Goal: Information Seeking & Learning: Compare options

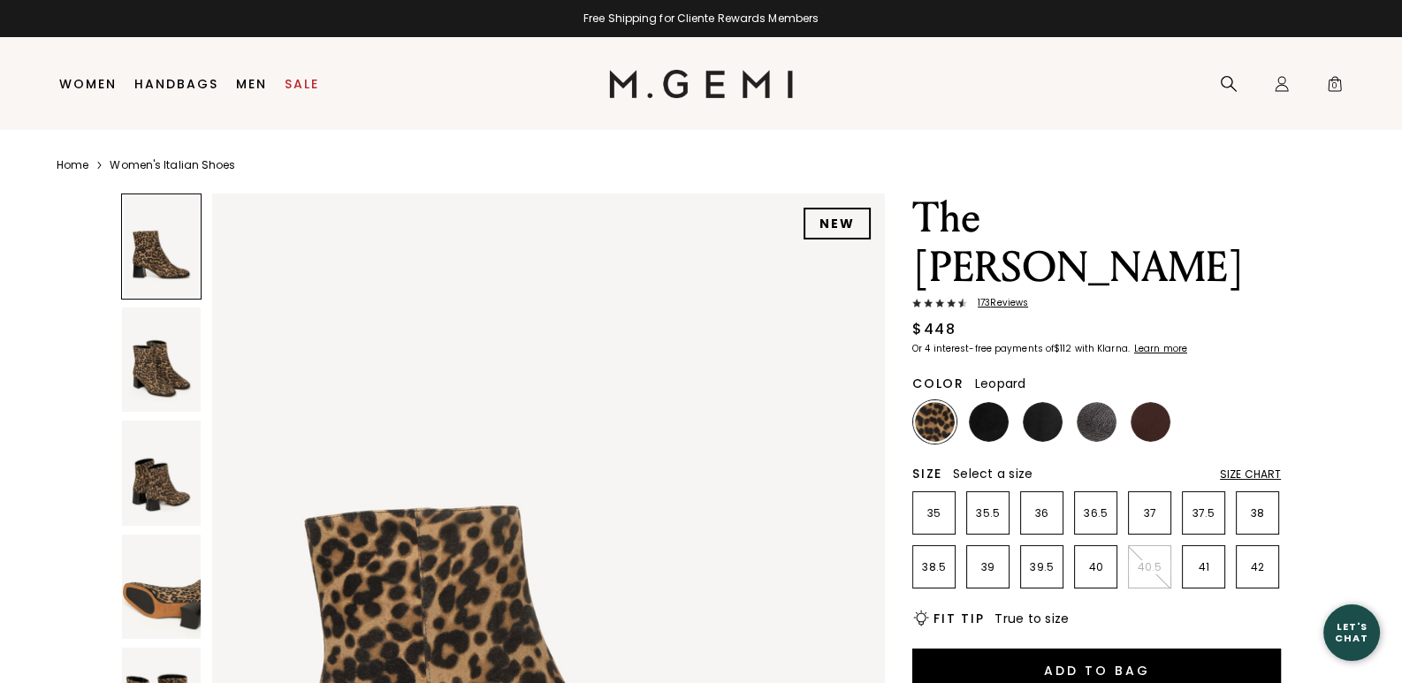
click at [1267, 468] on div "Size Chart" at bounding box center [1250, 475] width 61 height 14
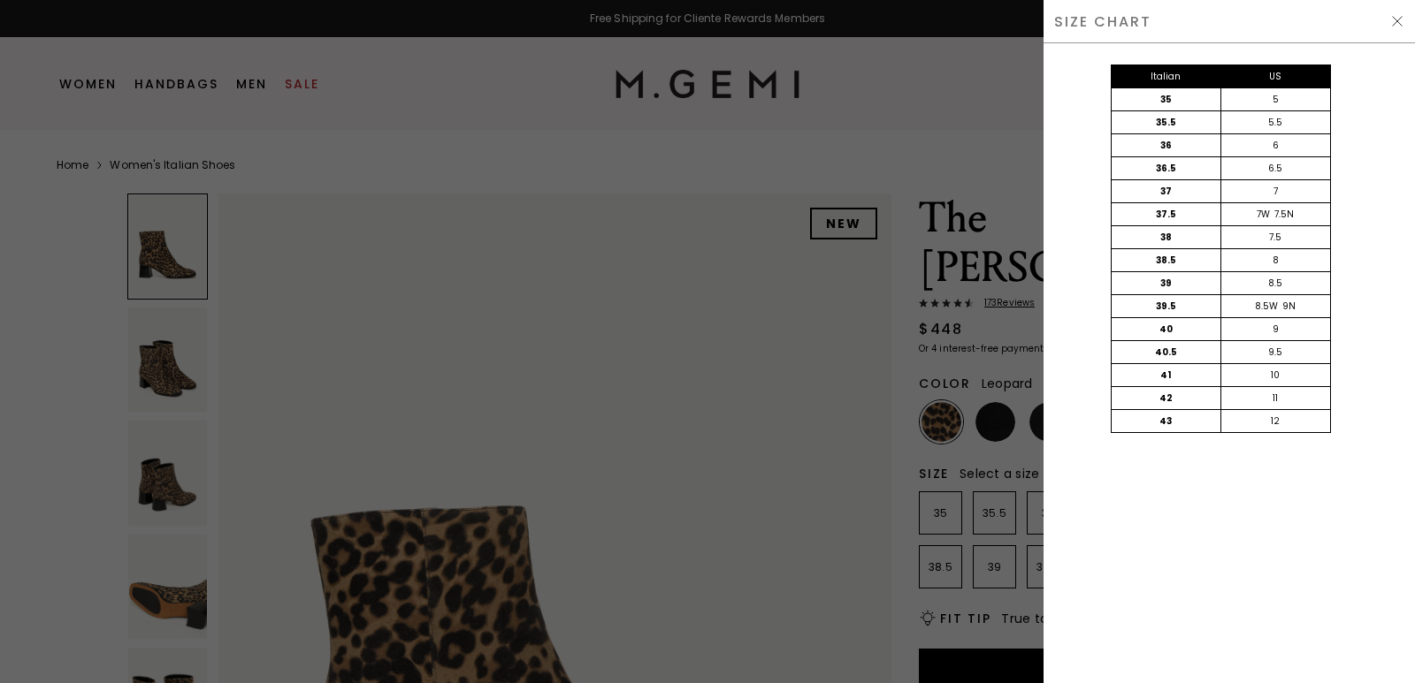
click at [1396, 16] on img at bounding box center [1397, 21] width 14 height 14
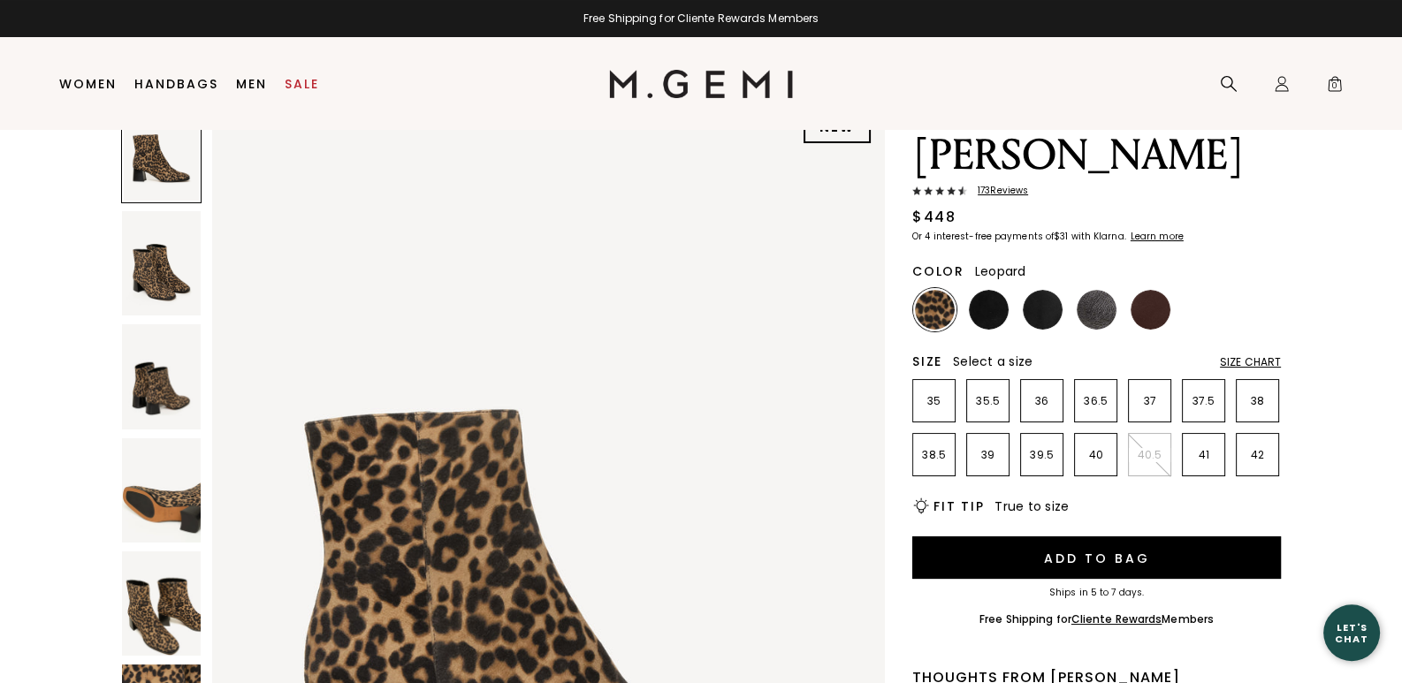
scroll to position [149, 0]
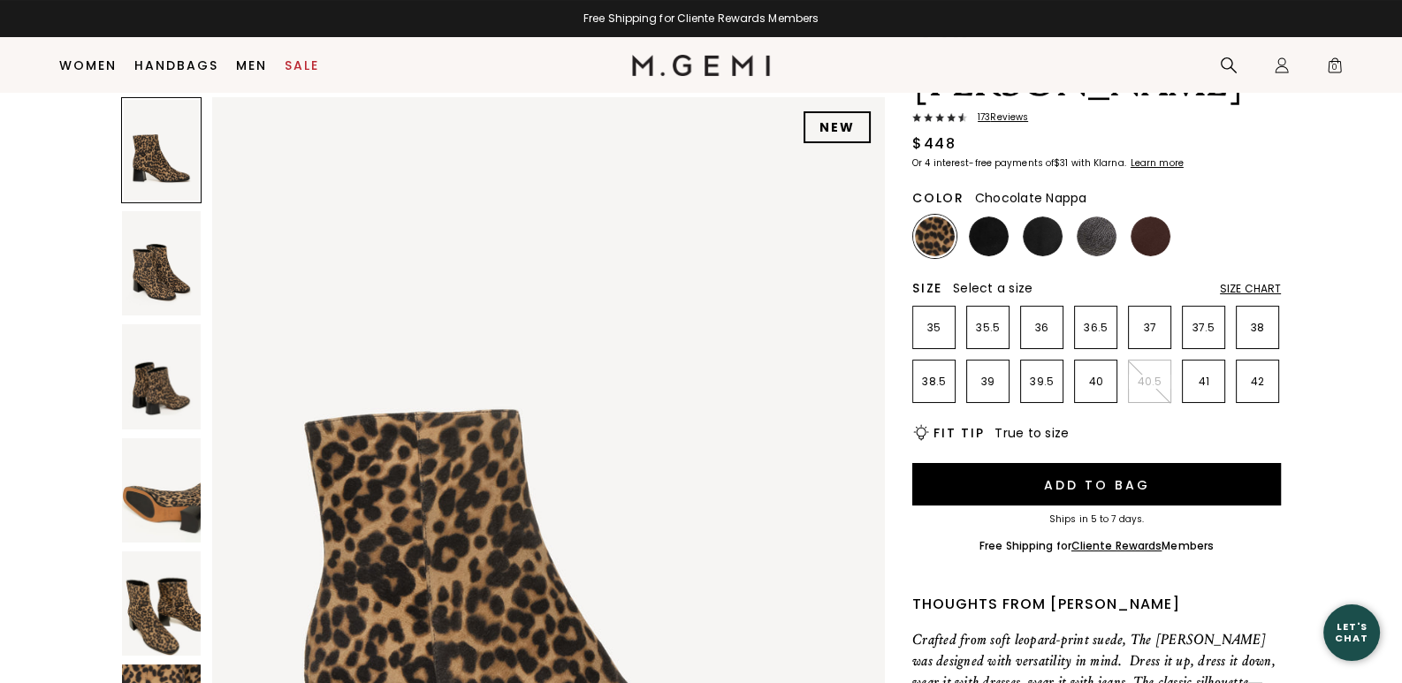
click at [1145, 217] on img at bounding box center [1151, 237] width 40 height 40
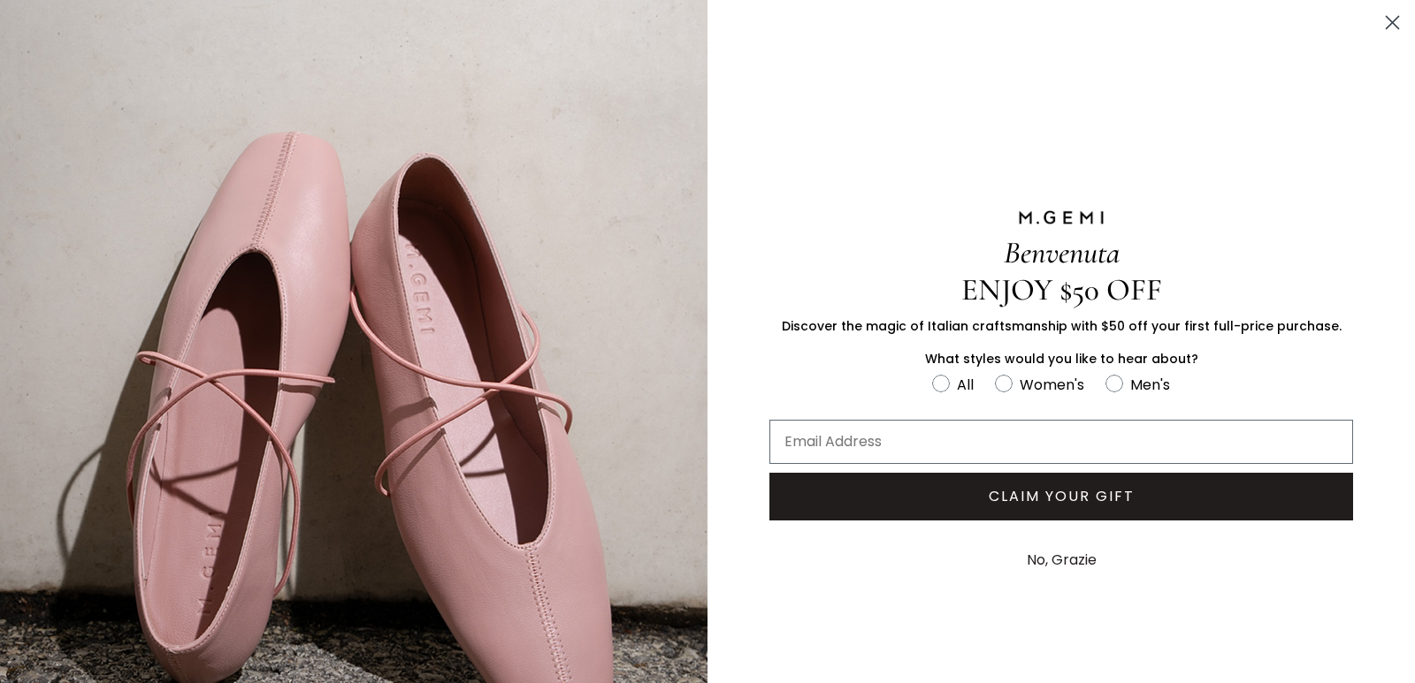
click at [1064, 554] on button "No, Grazie" at bounding box center [1062, 560] width 88 height 44
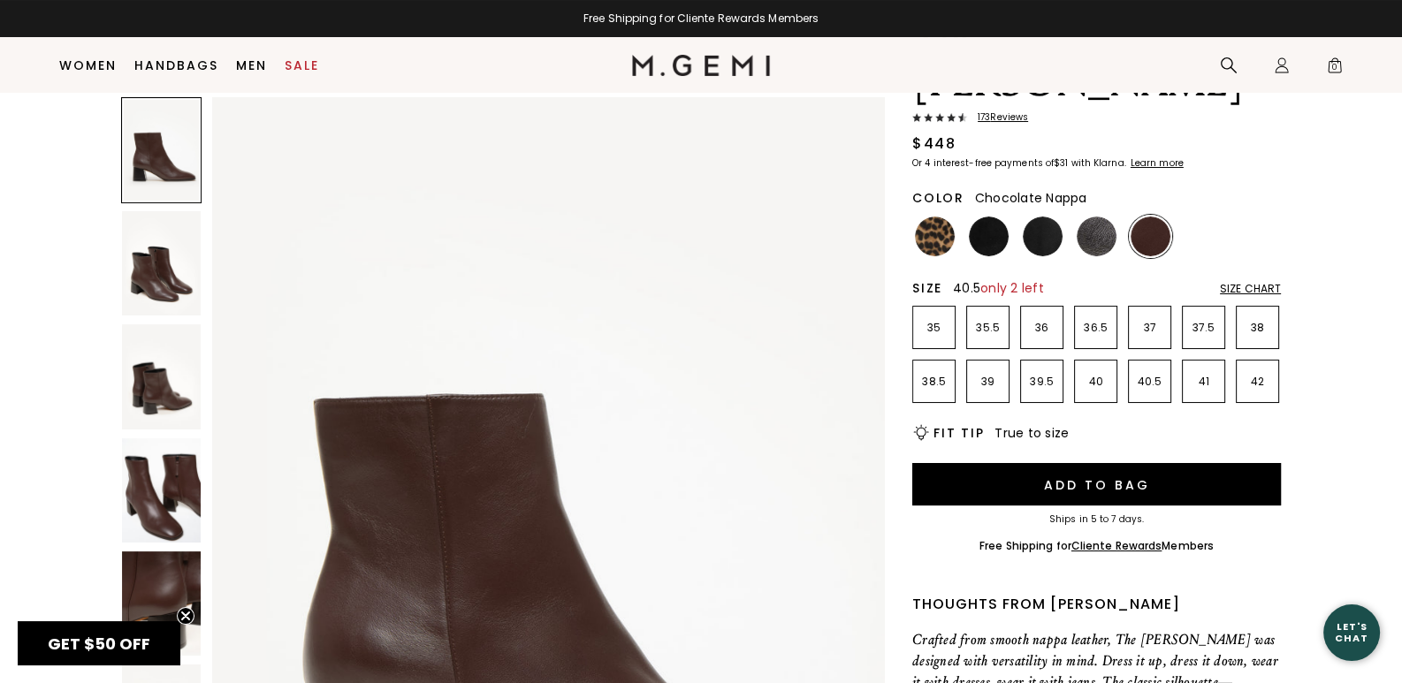
click at [1148, 375] on p "40.5" at bounding box center [1150, 382] width 42 height 14
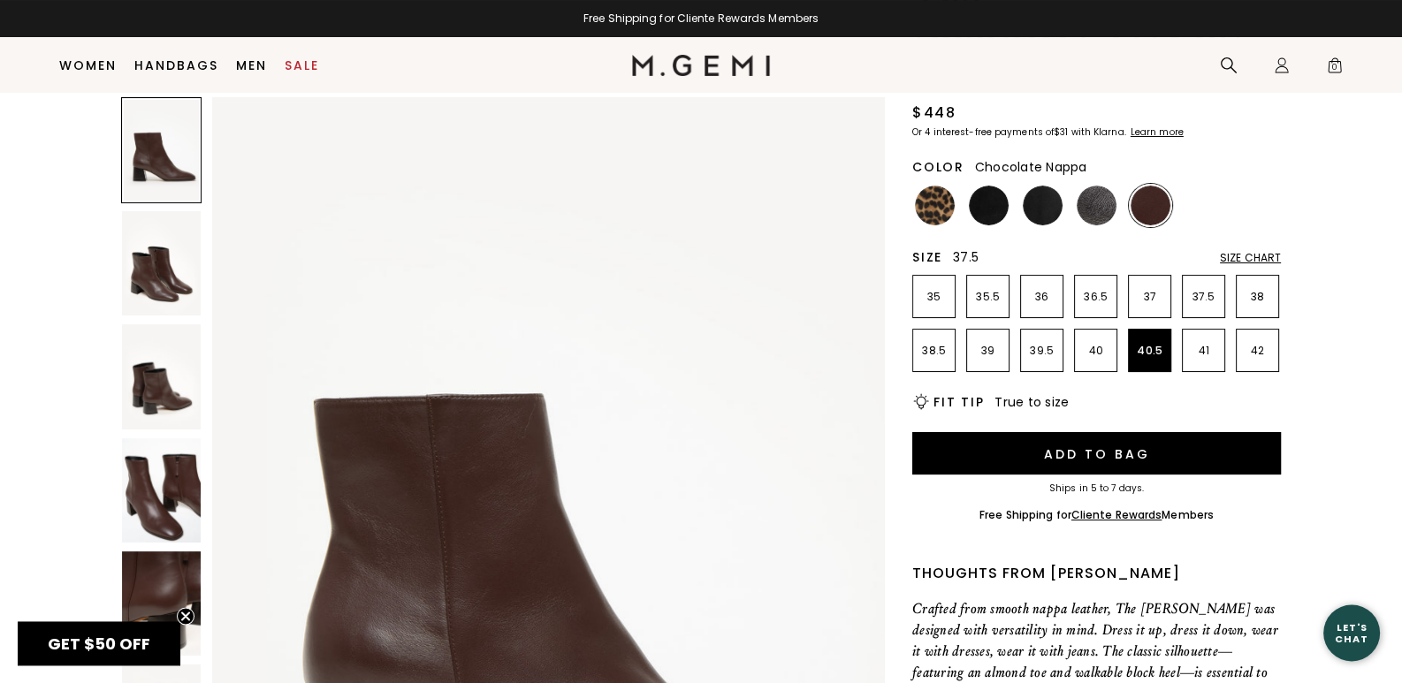
scroll to position [149, 0]
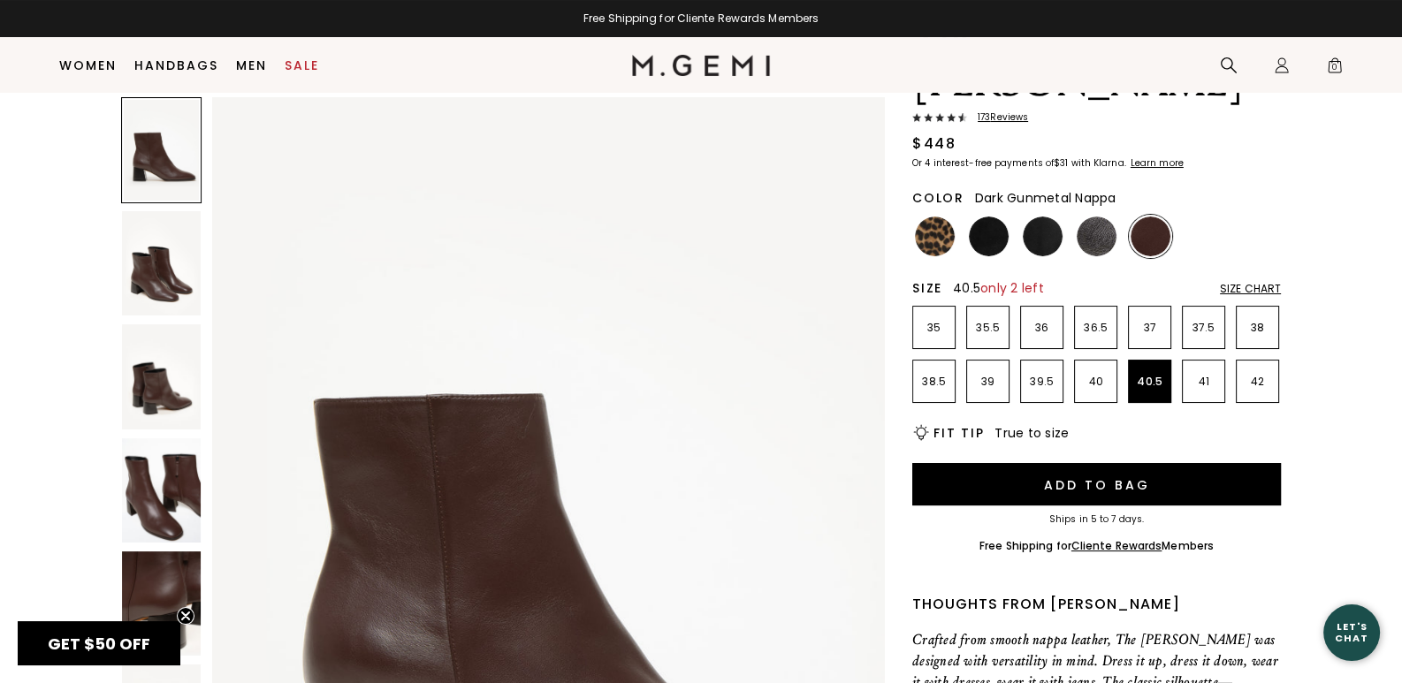
click at [1096, 217] on img at bounding box center [1097, 237] width 40 height 40
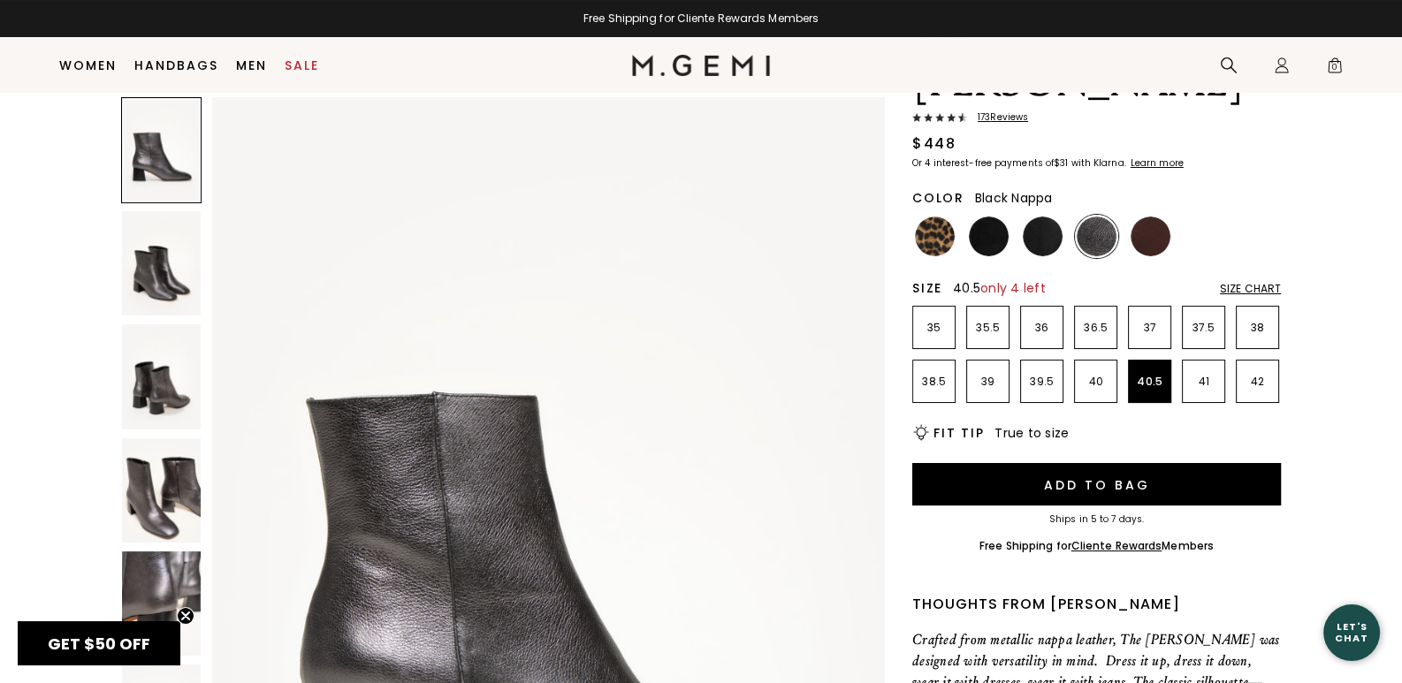
click at [1043, 217] on img at bounding box center [1043, 237] width 40 height 40
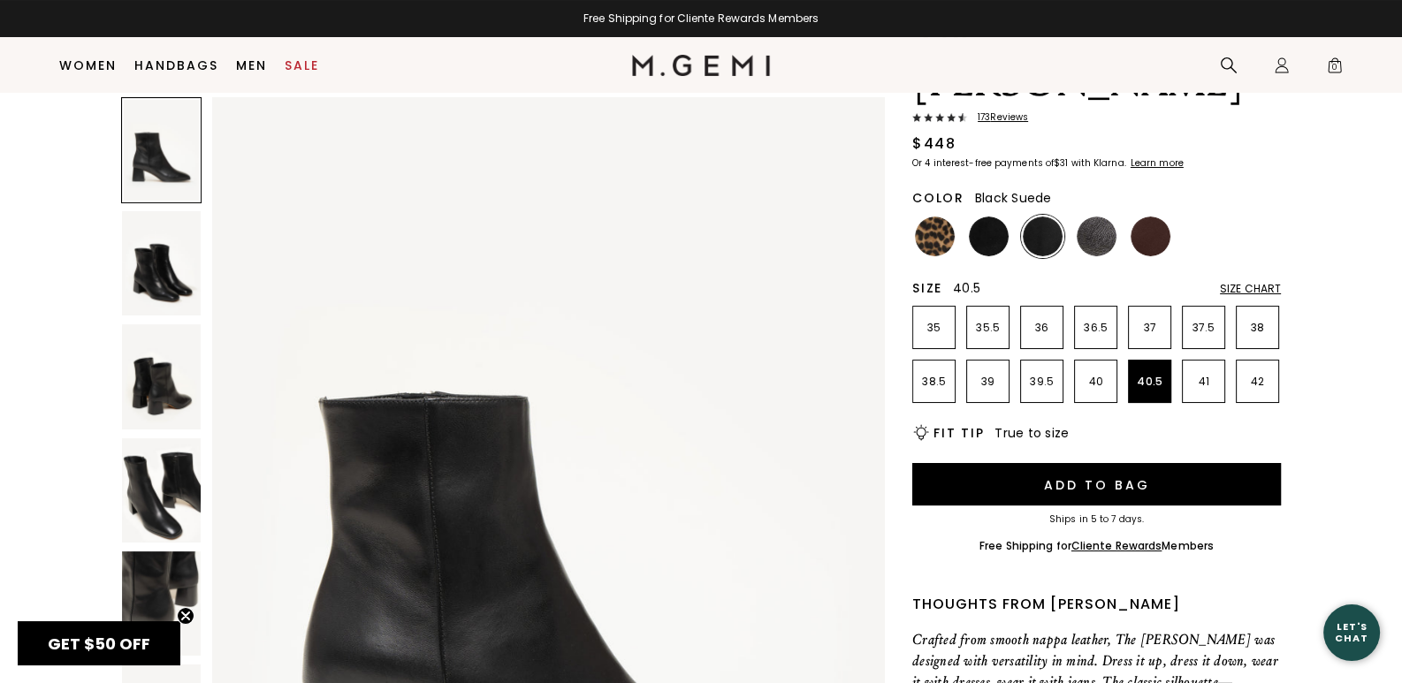
click at [977, 217] on img at bounding box center [989, 237] width 40 height 40
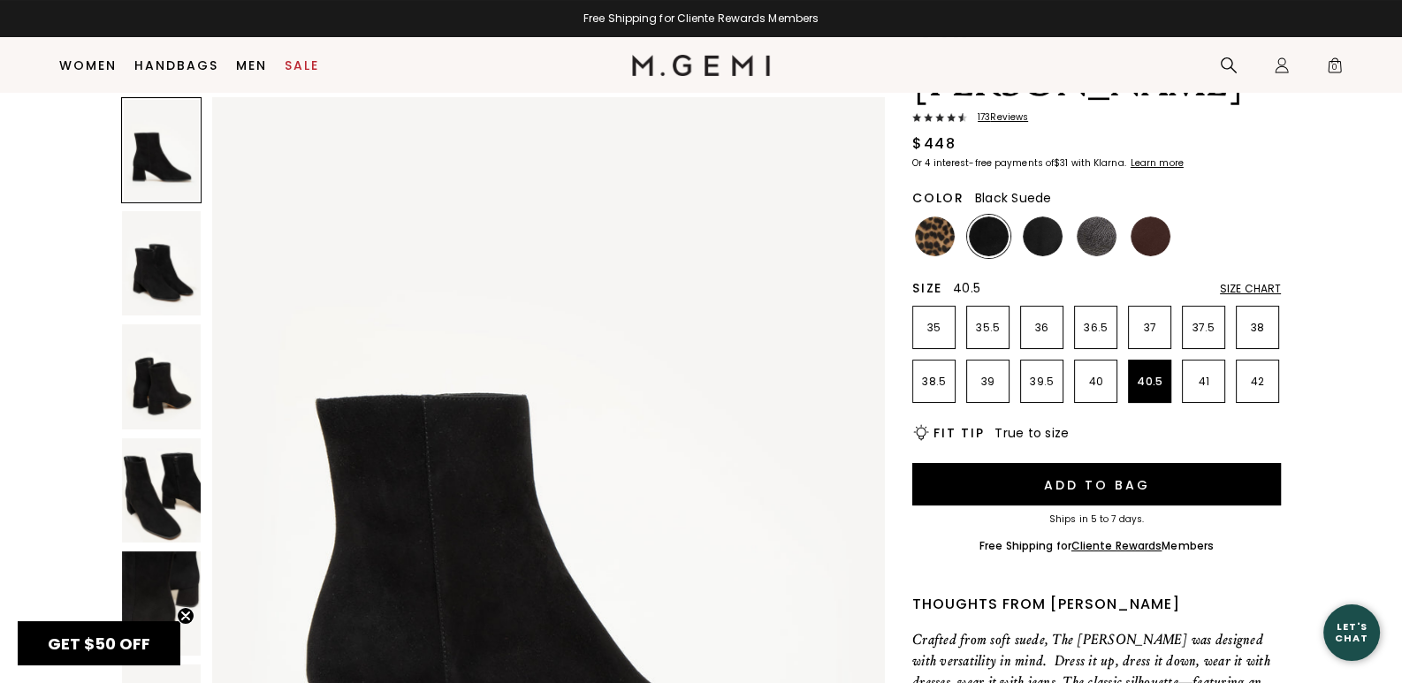
scroll to position [150, 0]
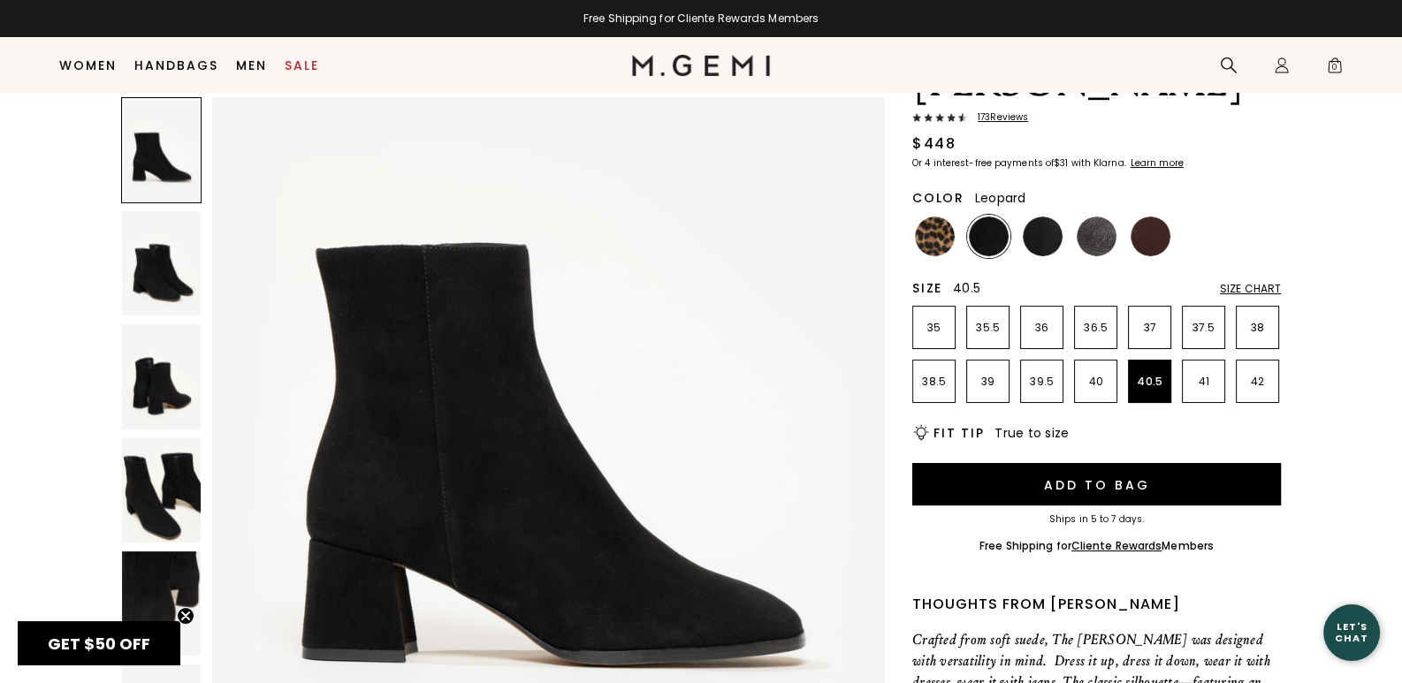
click at [932, 217] on img at bounding box center [935, 237] width 40 height 40
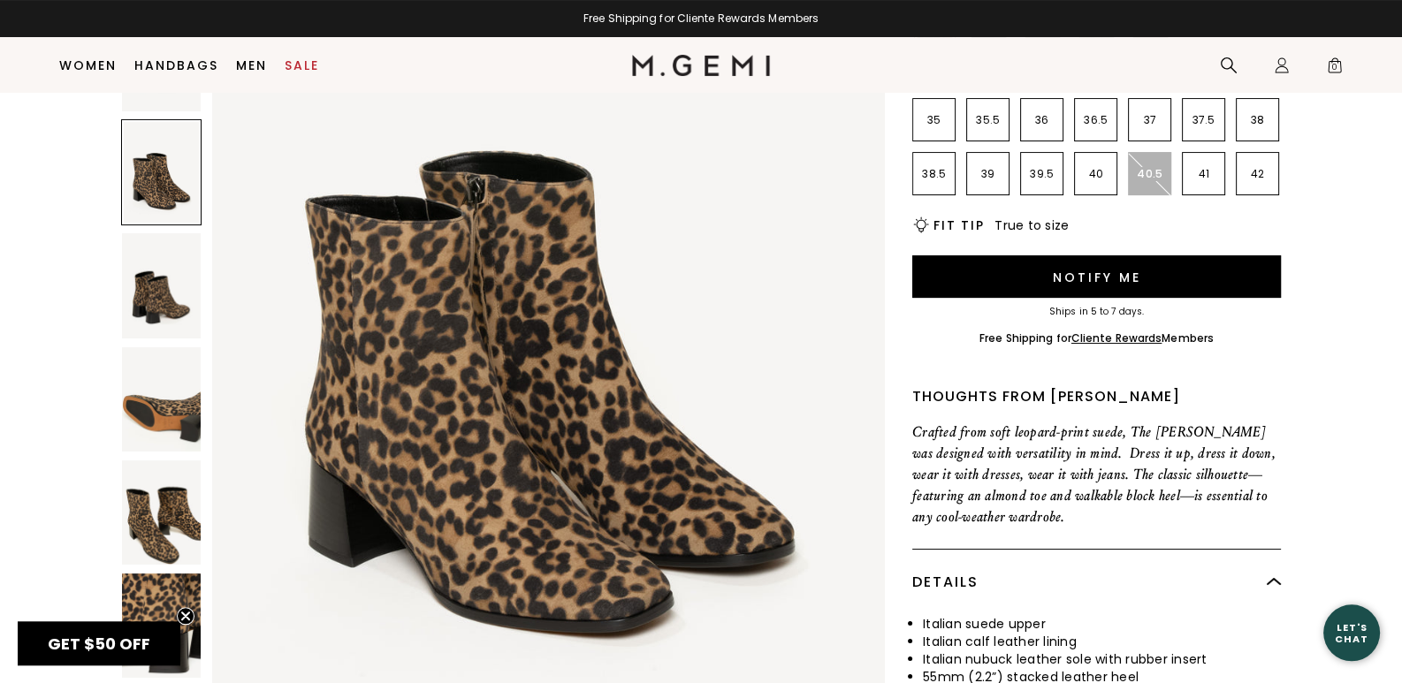
scroll to position [613, 0]
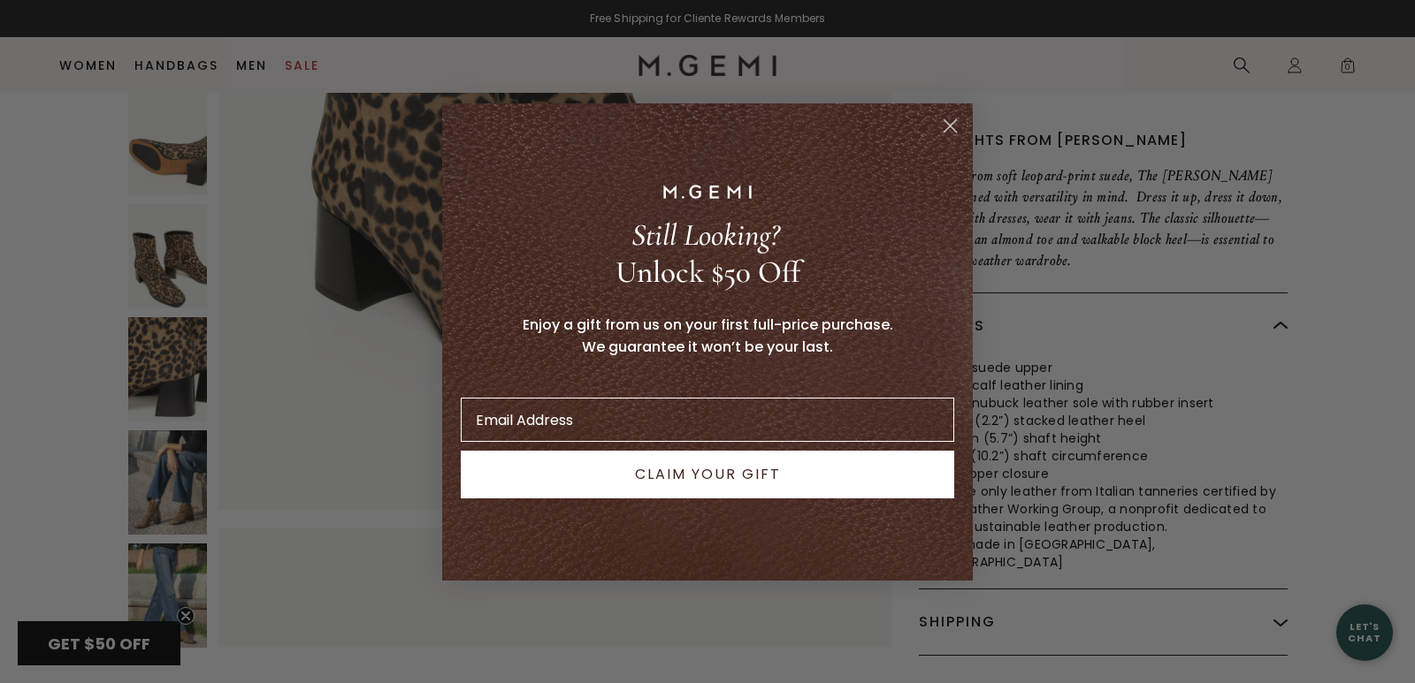
click at [948, 120] on circle "Close dialog" at bounding box center [949, 125] width 29 height 29
